Goal: Transaction & Acquisition: Download file/media

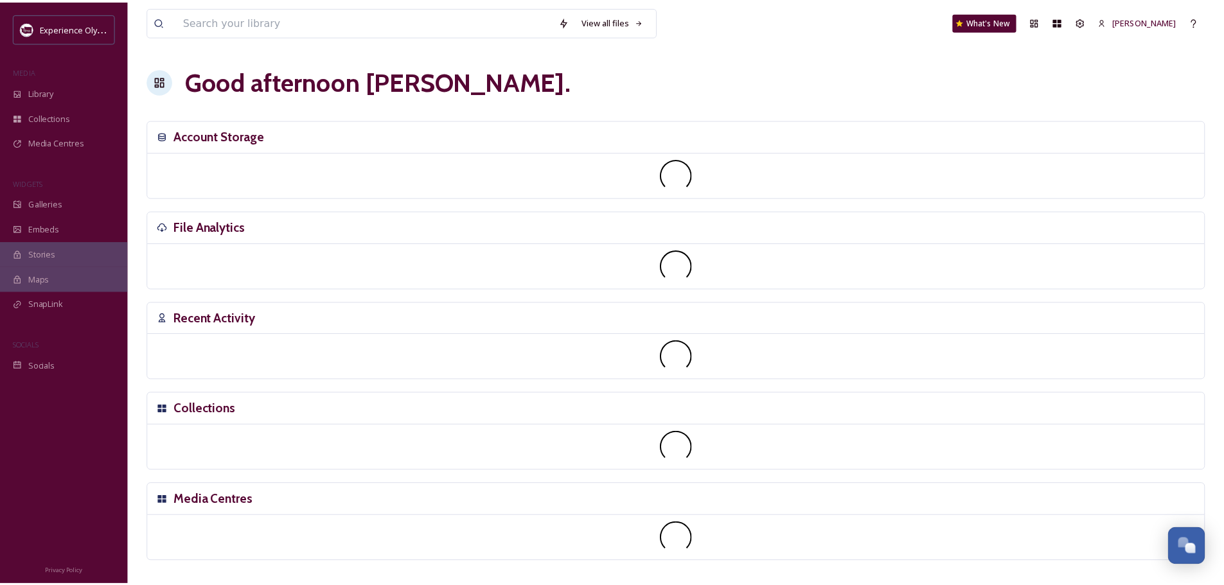
scroll to position [5753, 0]
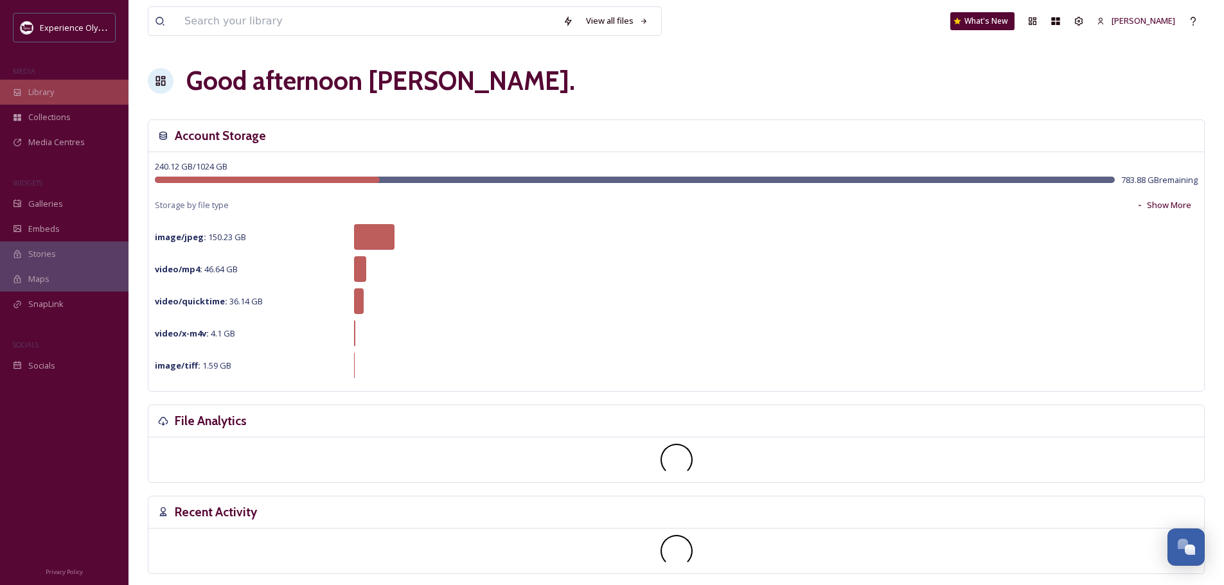
click at [49, 88] on span "Library" at bounding box center [41, 92] width 26 height 12
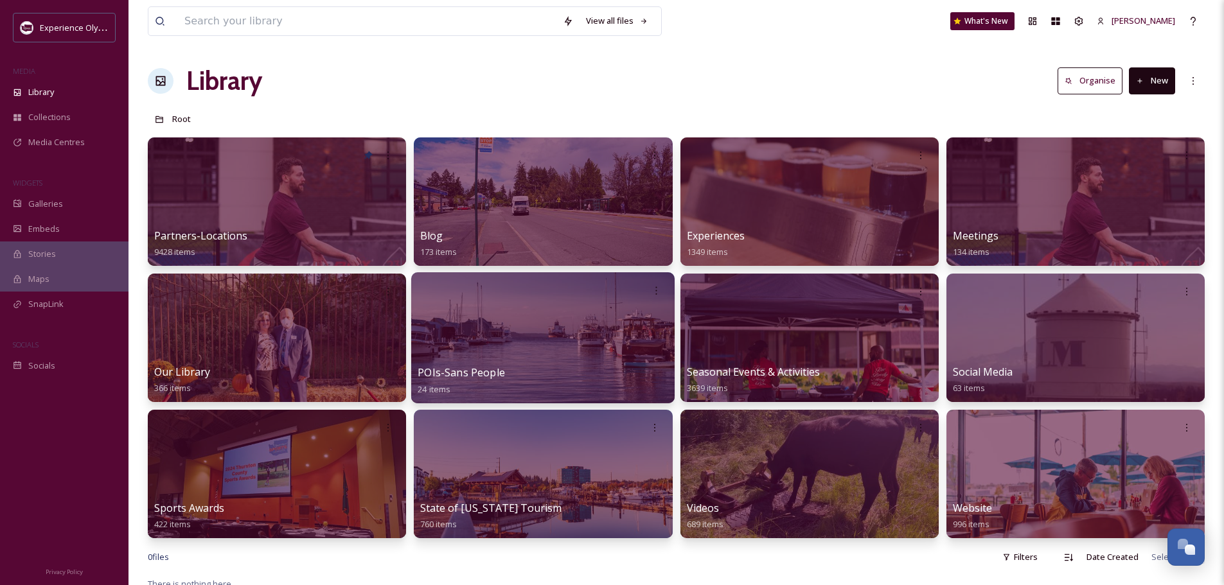
click at [495, 369] on span "POIs-Sans People" at bounding box center [461, 373] width 87 height 14
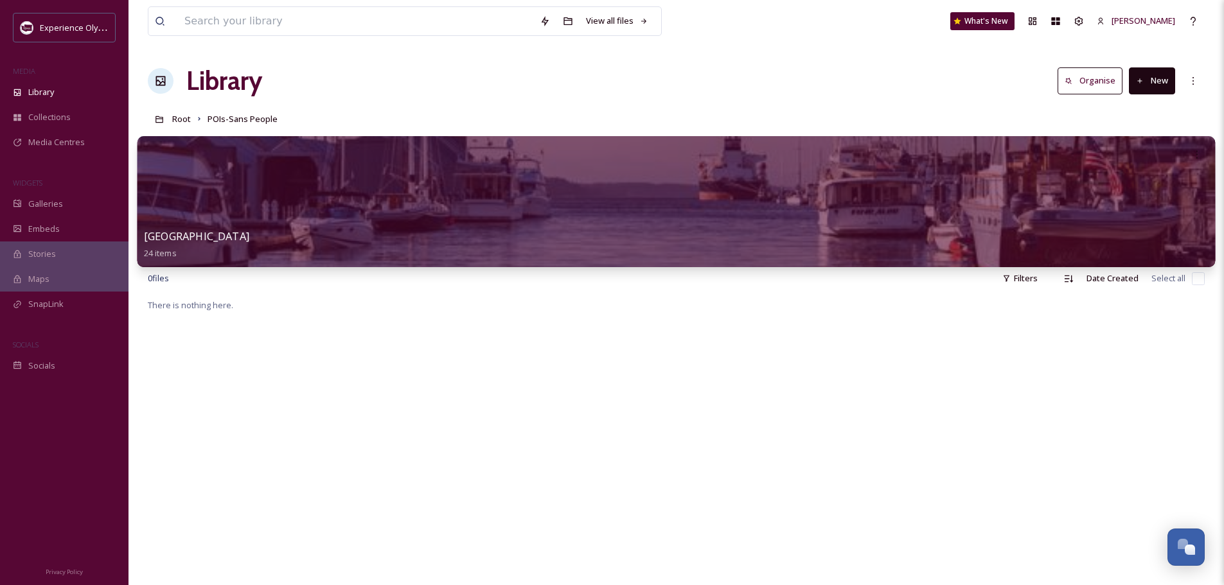
click at [513, 223] on div at bounding box center [676, 201] width 1078 height 131
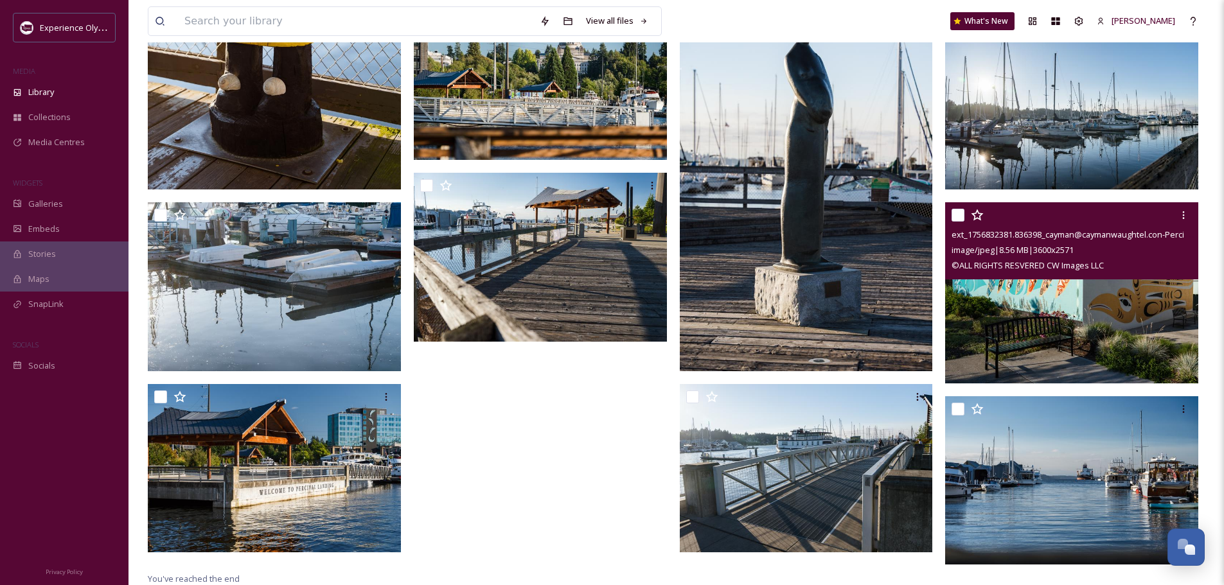
scroll to position [905, 0]
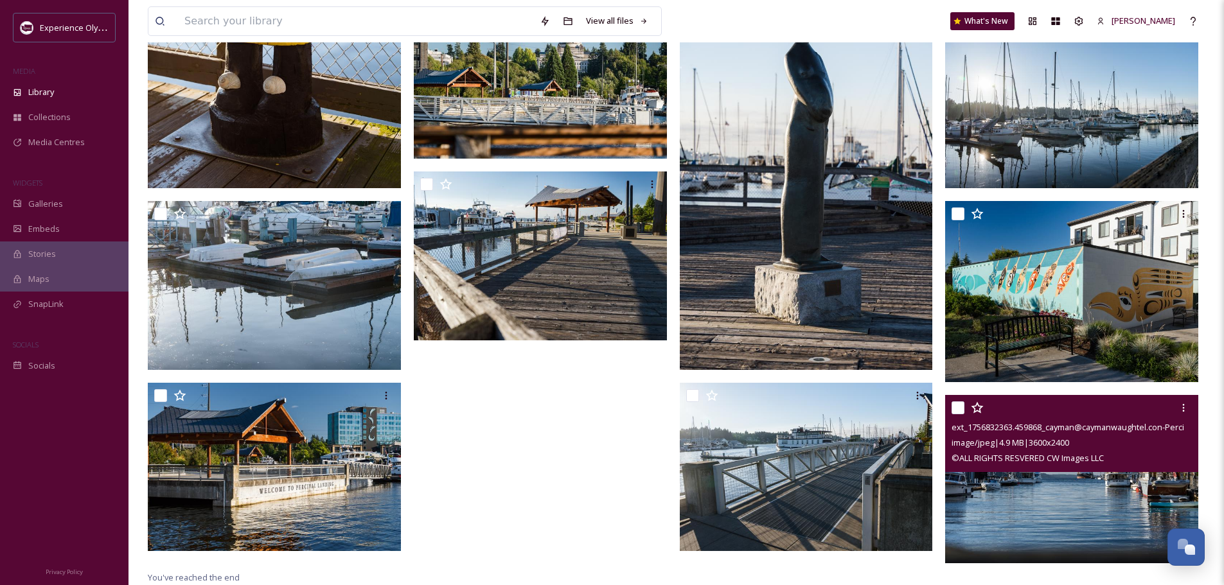
click at [1065, 507] on img at bounding box center [1071, 478] width 253 height 169
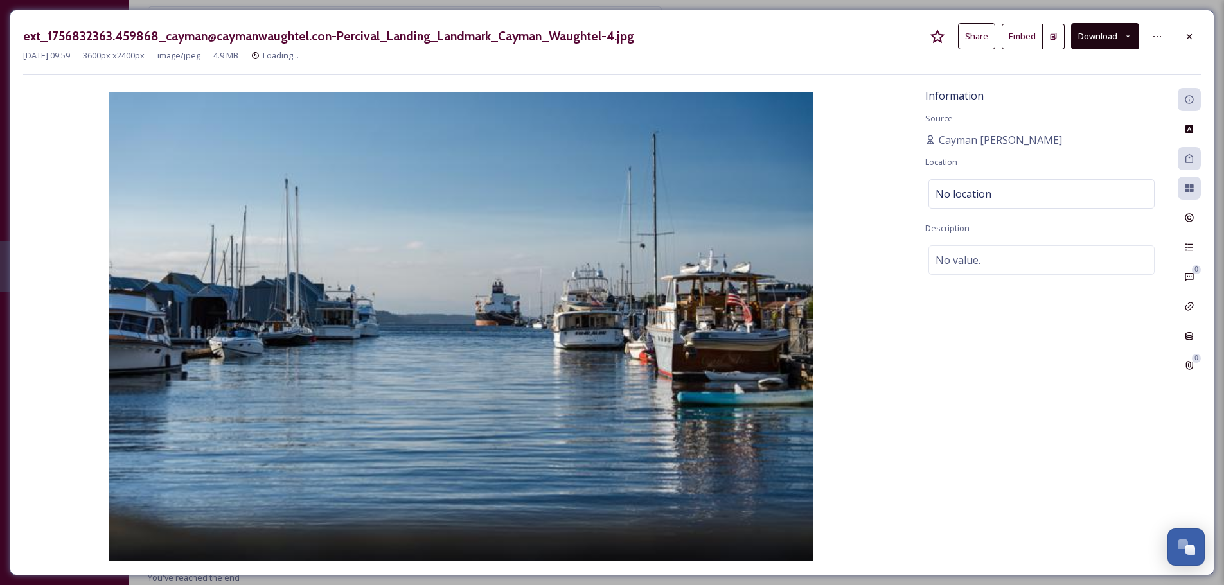
scroll to position [893, 0]
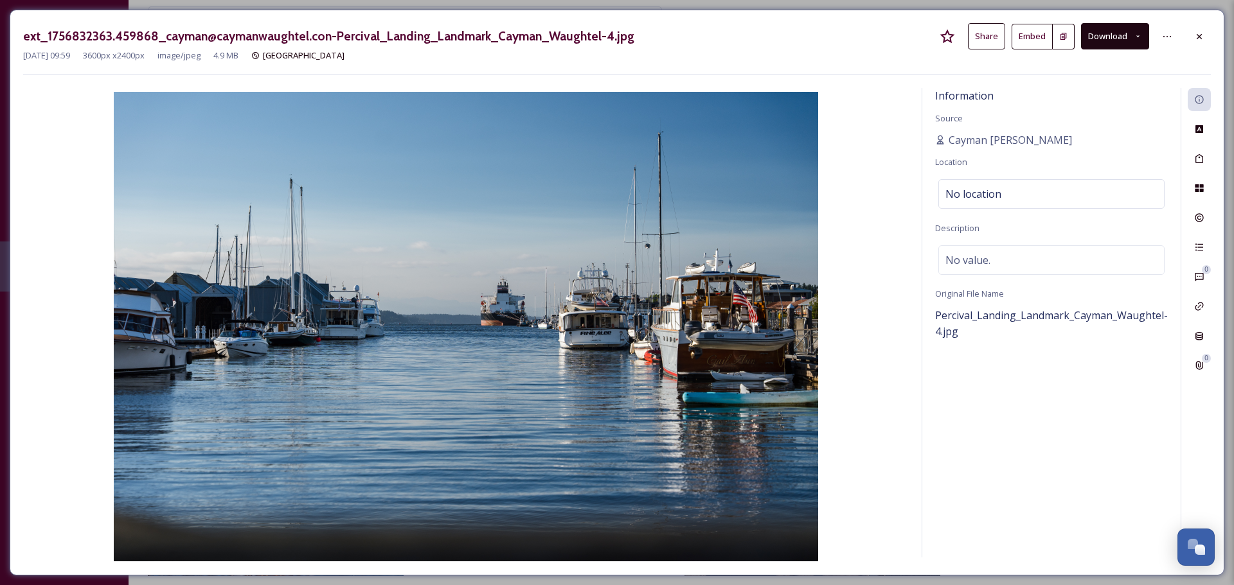
click at [1135, 38] on icon at bounding box center [1137, 36] width 8 height 8
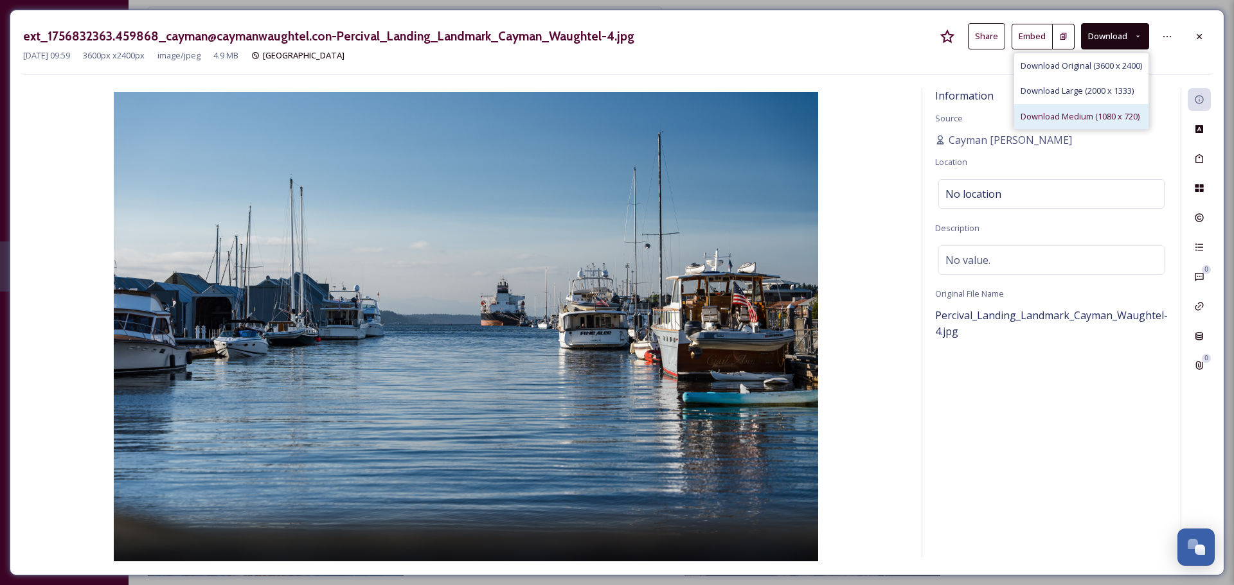
click at [1085, 119] on span "Download Medium (1080 x 720)" at bounding box center [1079, 117] width 119 height 12
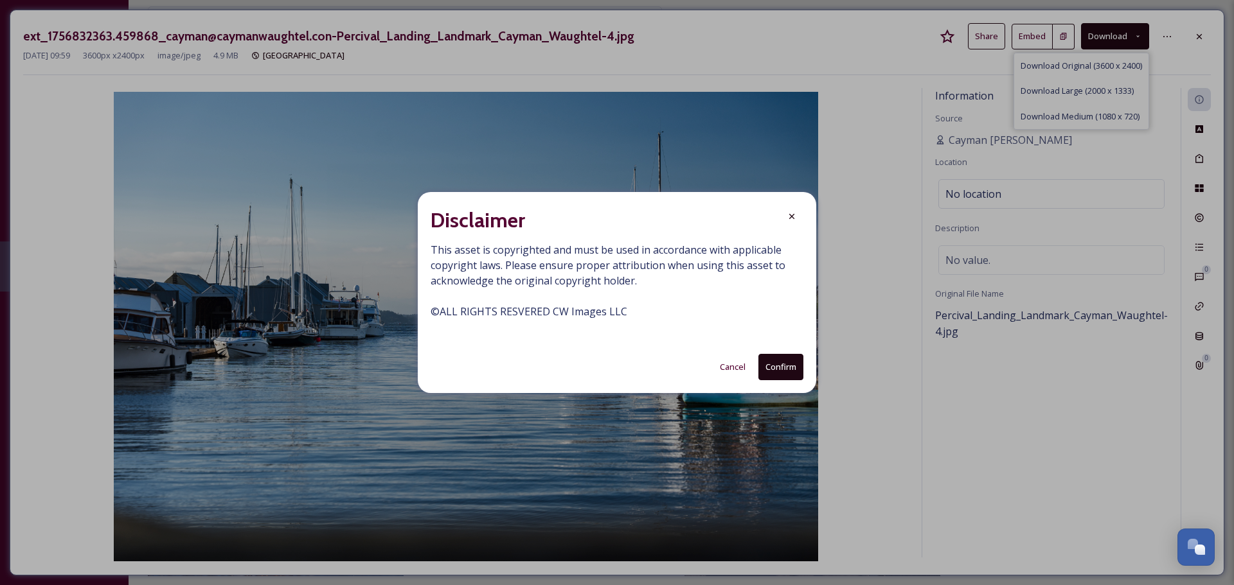
click at [784, 361] on button "Confirm" at bounding box center [780, 367] width 45 height 26
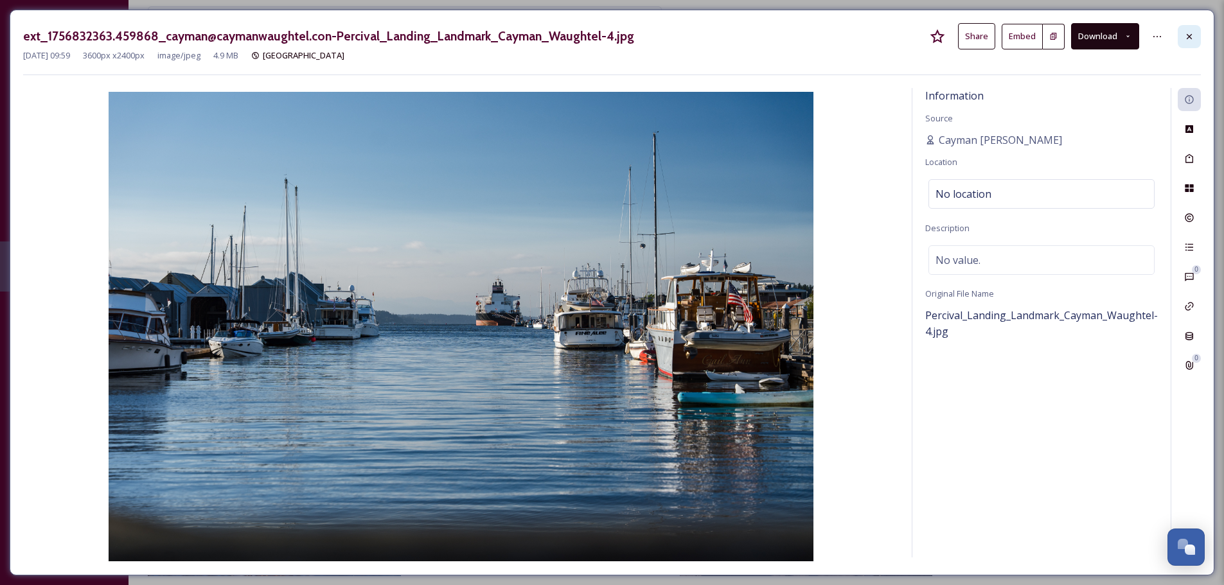
click at [1187, 37] on icon at bounding box center [1189, 36] width 10 height 10
